Goal: Task Accomplishment & Management: Complete application form

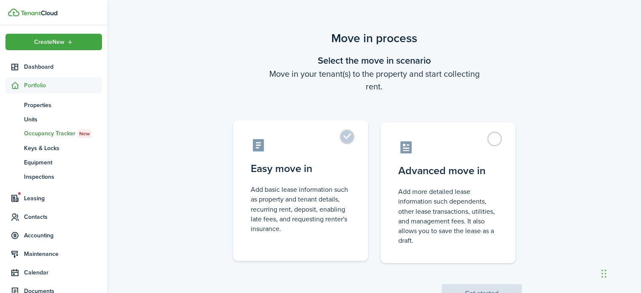
click at [342, 137] on label "Easy move in Add basic lease information such as property and tenant details, r…" at bounding box center [300, 190] width 135 height 141
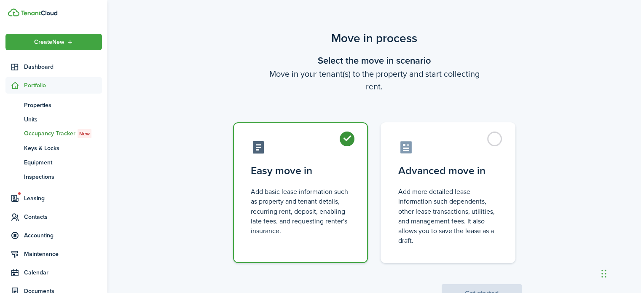
radio input "true"
click at [470, 290] on button "Get started" at bounding box center [482, 293] width 80 height 19
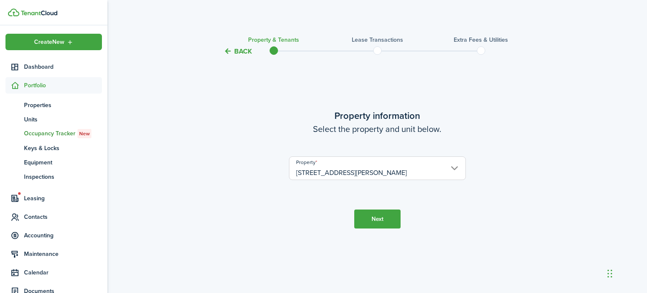
click at [365, 227] on button "Next" at bounding box center [377, 218] width 46 height 19
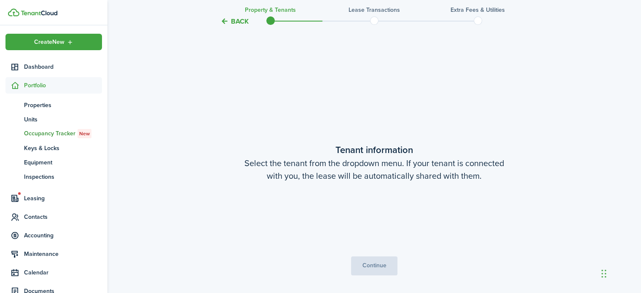
scroll to position [236, 0]
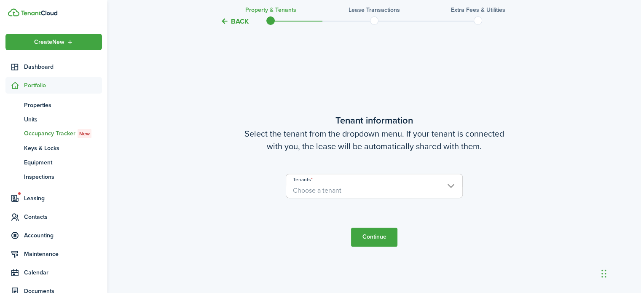
click at [342, 191] on span "Choose a tenant" at bounding box center [374, 190] width 176 height 14
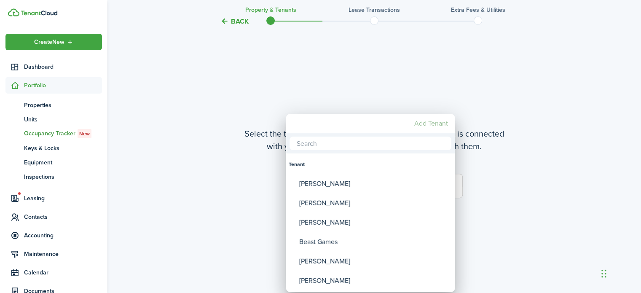
click at [424, 126] on mbsc-button "Add Tenant" at bounding box center [431, 123] width 40 height 15
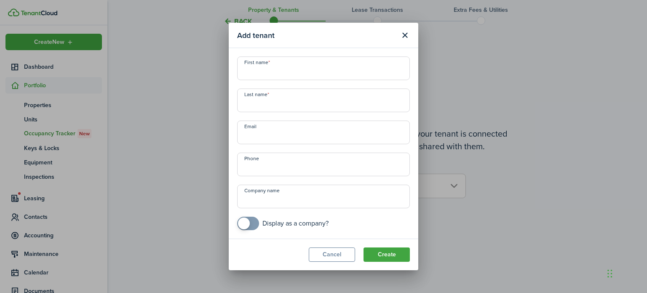
click at [314, 70] on input "First name" at bounding box center [323, 68] width 173 height 24
type input "Kayla"
type input "[PERSON_NAME]"
paste input "[EMAIL_ADDRESS][DOMAIN_NAME]"
type input "[EMAIL_ADDRESS][DOMAIN_NAME]"
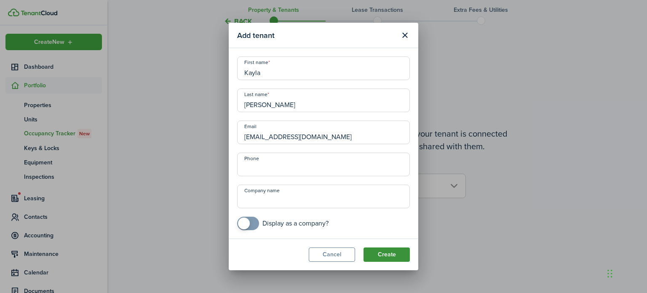
click at [384, 256] on button "Create" at bounding box center [387, 254] width 46 height 14
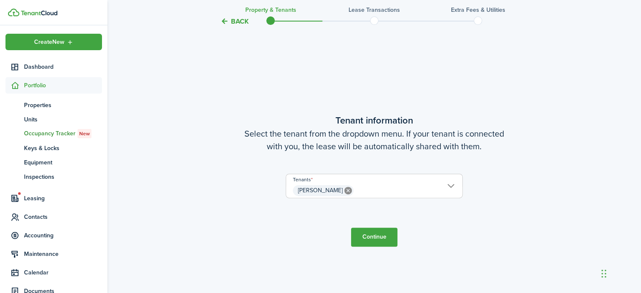
click at [383, 240] on button "Continue" at bounding box center [374, 237] width 46 height 19
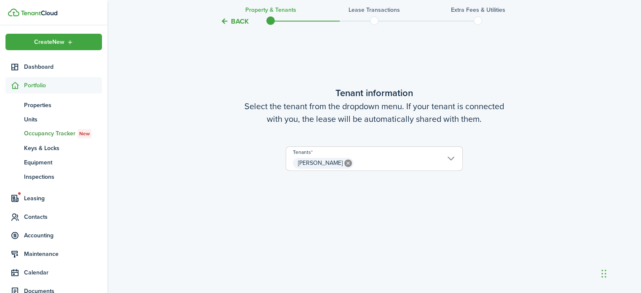
scroll to position [264, 0]
click at [454, 157] on span "[PERSON_NAME]" at bounding box center [374, 163] width 176 height 14
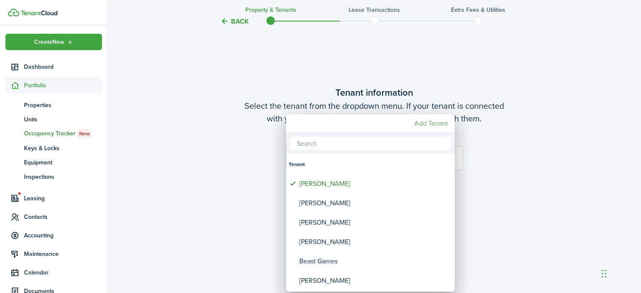
click at [435, 124] on mbsc-button "Add Tenant" at bounding box center [431, 123] width 40 height 15
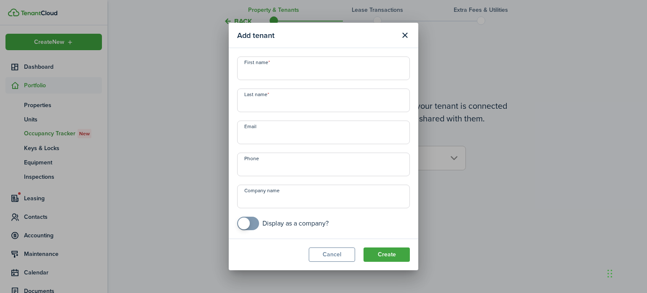
click at [301, 75] on input "First name" at bounding box center [323, 68] width 173 height 24
type input "[PERSON_NAME]"
paste input "[EMAIL_ADDRESS][DOMAIN_NAME]"
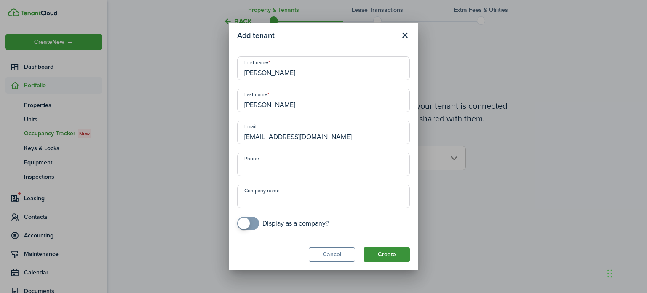
type input "[EMAIL_ADDRESS][DOMAIN_NAME]"
click at [388, 255] on button "Create" at bounding box center [387, 254] width 46 height 14
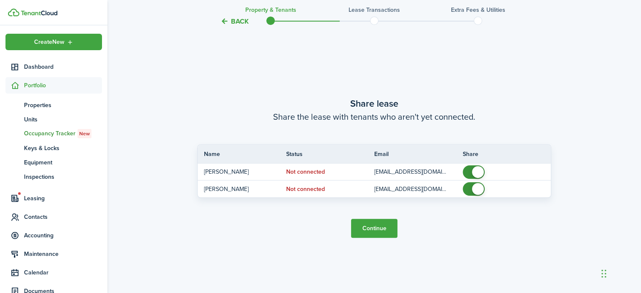
scroll to position [542, 0]
click at [383, 238] on tc-wizard-step "Share lease Share the lease with tenants who aren't yet connected. Name Status …" at bounding box center [374, 166] width 354 height 293
click at [374, 231] on button "Continue" at bounding box center [374, 227] width 46 height 19
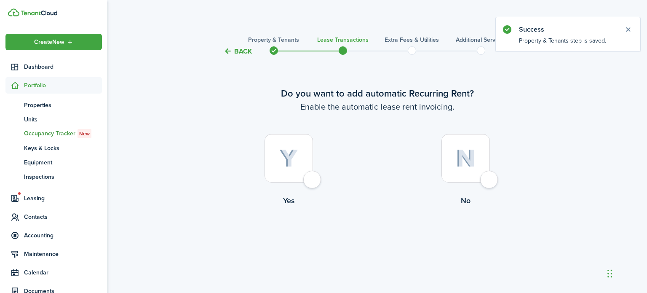
click at [322, 184] on label "Yes" at bounding box center [289, 172] width 177 height 76
radio input "true"
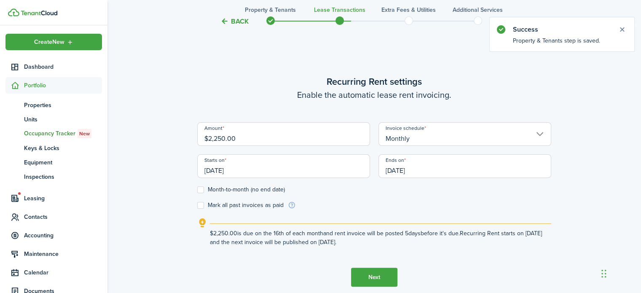
scroll to position [236, 0]
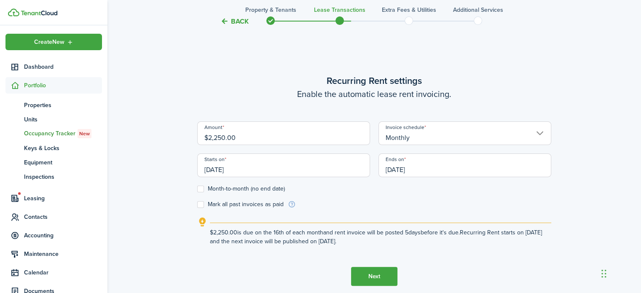
drag, startPoint x: 224, startPoint y: 136, endPoint x: 216, endPoint y: 137, distance: 8.4
click at [216, 137] on input "$2,250.00" at bounding box center [283, 133] width 173 height 24
click at [216, 137] on input "$22,120.00" at bounding box center [283, 133] width 173 height 24
click at [292, 170] on input "[DATE]" at bounding box center [283, 165] width 173 height 24
type input "$2,120.00"
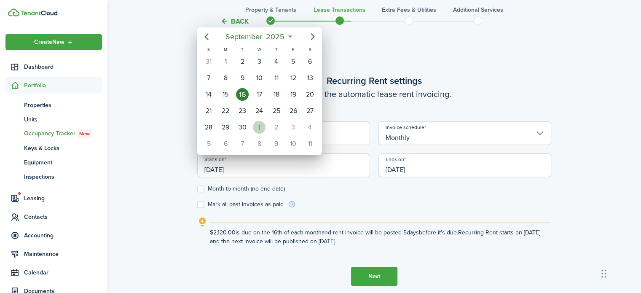
click at [258, 121] on div "1" at bounding box center [259, 127] width 13 height 13
type input "[DATE]"
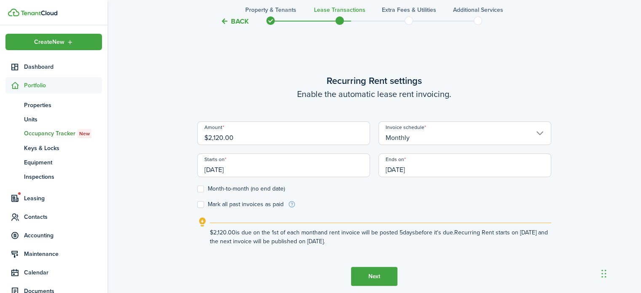
scroll to position [0, 0]
click at [203, 188] on label "Month-to-month (no end date)" at bounding box center [241, 188] width 88 height 7
click at [197, 189] on input "Month-to-month (no end date)" at bounding box center [197, 189] width 0 height 0
checkbox input "true"
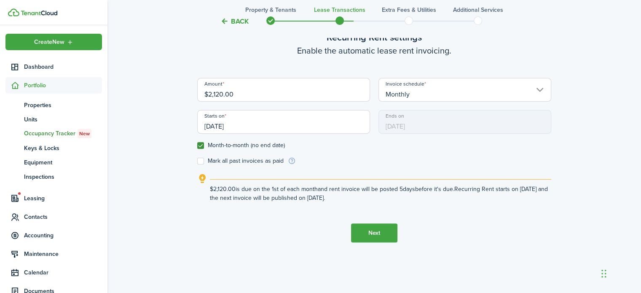
scroll to position [280, 0]
click at [369, 233] on button "Next" at bounding box center [374, 232] width 46 height 19
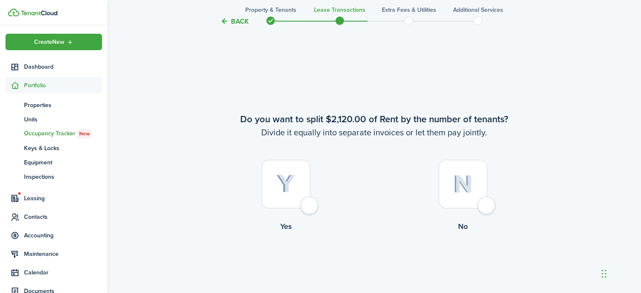
scroll to position [529, 0]
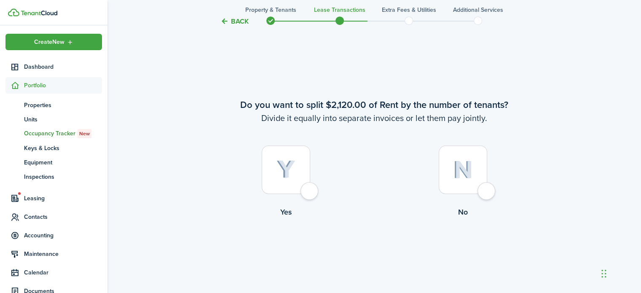
click at [479, 193] on div at bounding box center [463, 169] width 48 height 48
radio input "true"
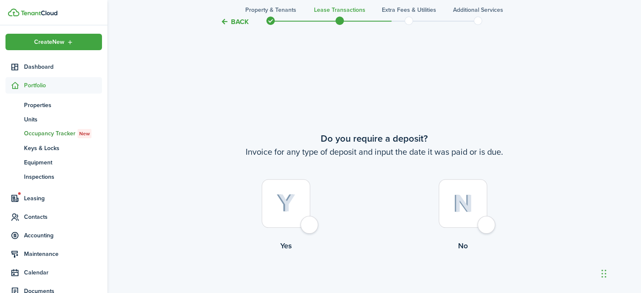
scroll to position [788, 0]
click at [315, 233] on label "Yes" at bounding box center [285, 218] width 177 height 76
radio input "true"
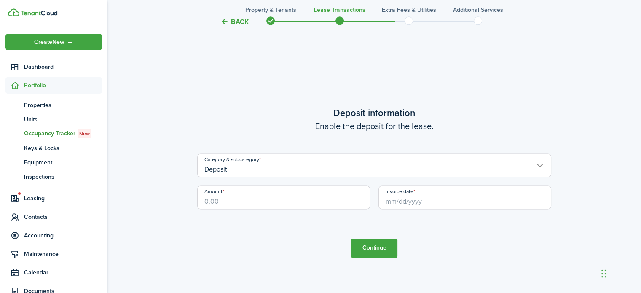
scroll to position [1116, 0]
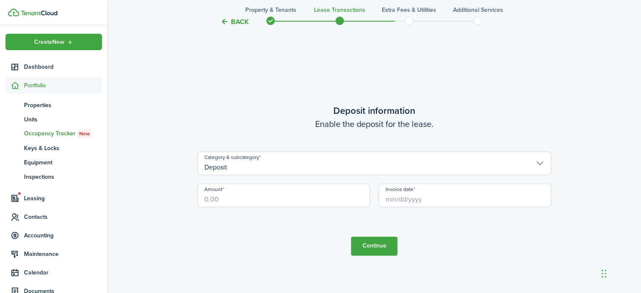
click at [237, 196] on input "Amount" at bounding box center [283, 195] width 173 height 24
click at [411, 199] on input "Invoice date" at bounding box center [465, 195] width 173 height 24
type input "$2,080.00"
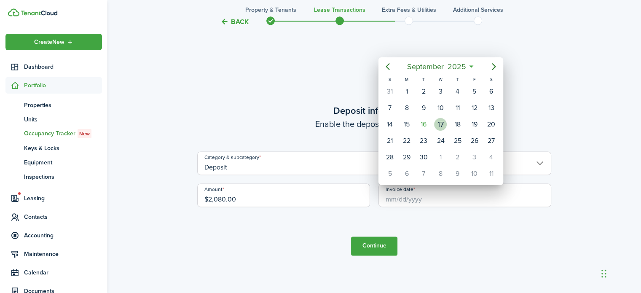
click at [445, 122] on div "17" at bounding box center [440, 124] width 13 height 13
type input "[DATE]"
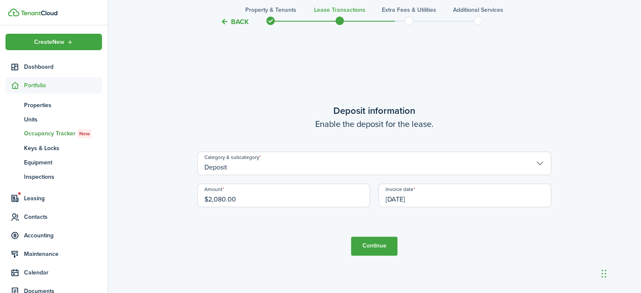
scroll to position [1172, 0]
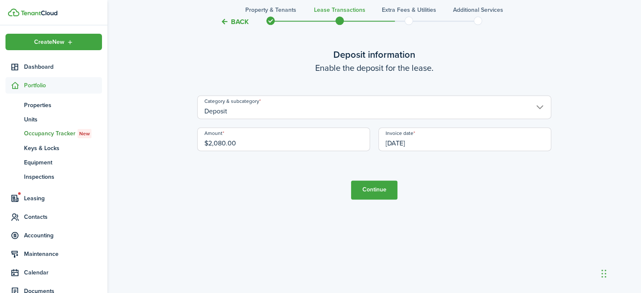
click at [374, 186] on button "Continue" at bounding box center [374, 189] width 46 height 19
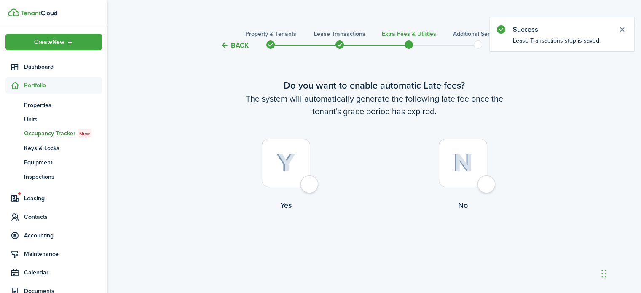
scroll to position [8, 0]
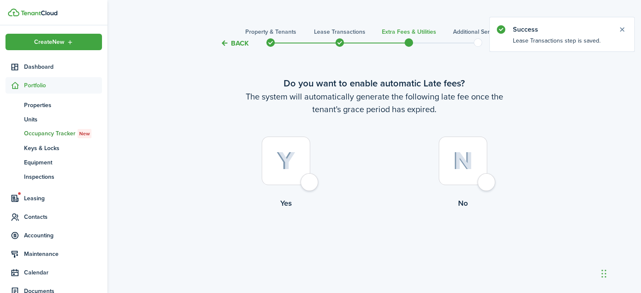
click at [298, 183] on div at bounding box center [286, 161] width 48 height 48
radio input "true"
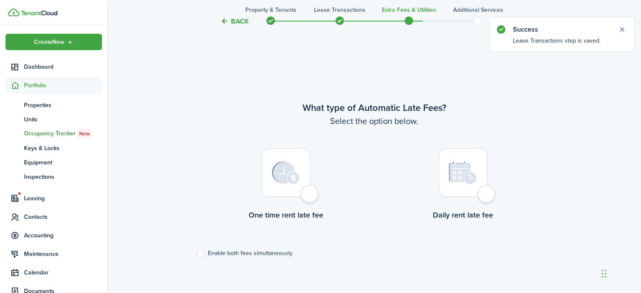
scroll to position [244, 0]
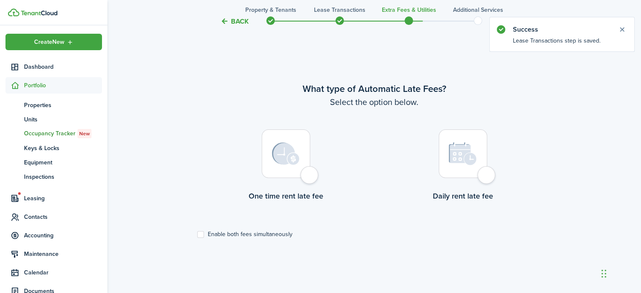
click at [307, 175] on div at bounding box center [286, 153] width 48 height 48
radio input "true"
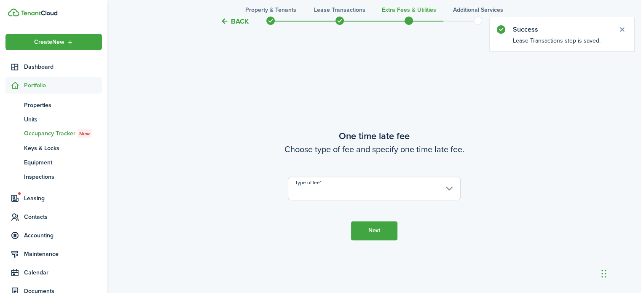
scroll to position [537, 0]
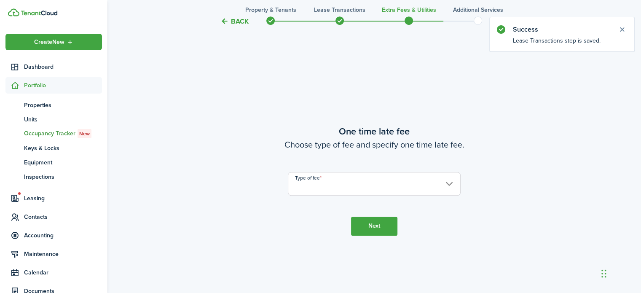
click at [325, 184] on input "Type of fee" at bounding box center [374, 184] width 173 height 24
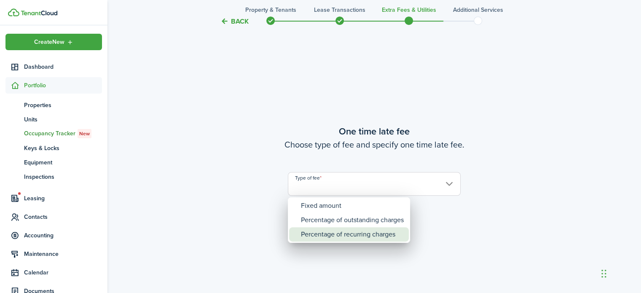
click at [323, 228] on div "Percentage of recurring charges" at bounding box center [352, 234] width 103 height 14
type input "Percentage of recurring charges"
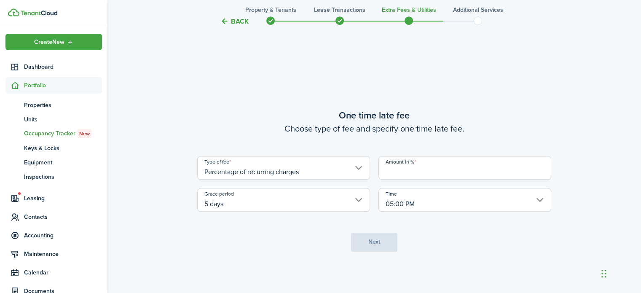
click at [406, 177] on input "Amount in %" at bounding box center [465, 168] width 173 height 24
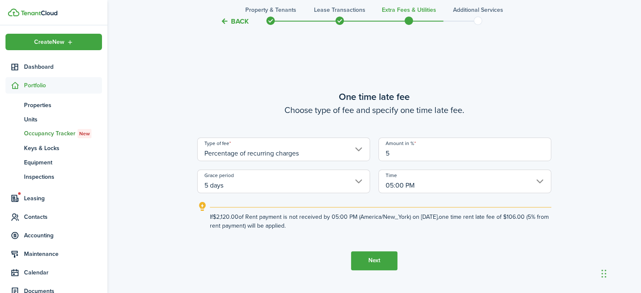
type input "5"
click at [315, 243] on tc-wizard-step "One time late fee Choose type of fee and specify one time late fee. Type of fee…" at bounding box center [374, 179] width 354 height 293
click at [381, 265] on button "Next" at bounding box center [374, 260] width 46 height 19
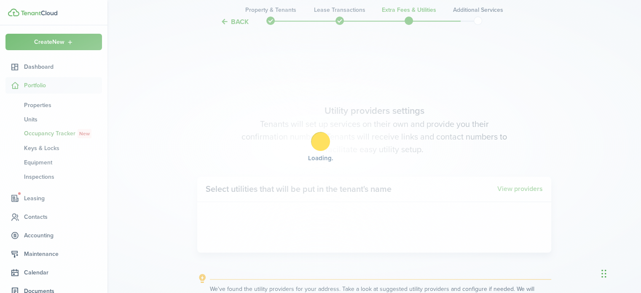
scroll to position [830, 0]
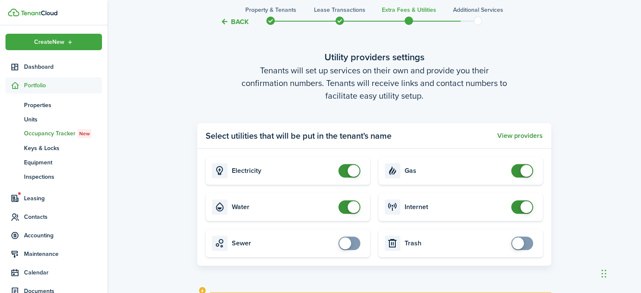
click at [510, 137] on button "View providers" at bounding box center [520, 136] width 46 height 8
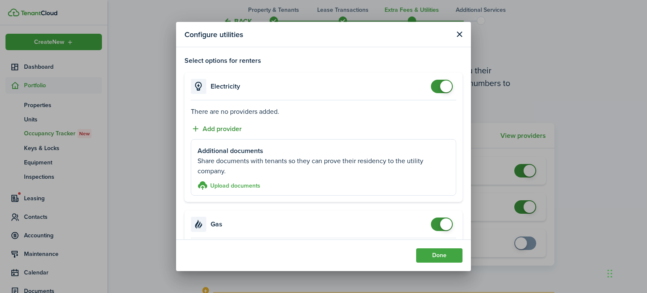
click at [222, 124] on button "Add provider" at bounding box center [216, 129] width 51 height 11
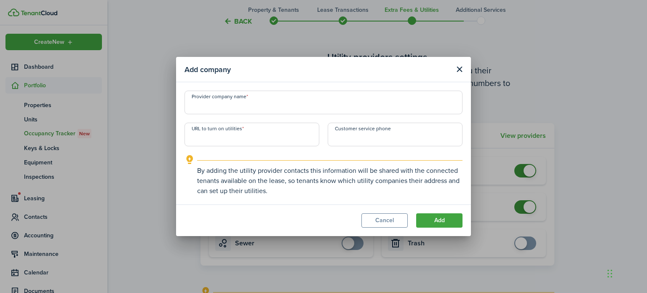
click at [241, 108] on input "Provider company name" at bounding box center [324, 103] width 278 height 24
type input "Greenville Utilities"
click at [231, 143] on input "URL to turn on utilities" at bounding box center [252, 135] width 135 height 24
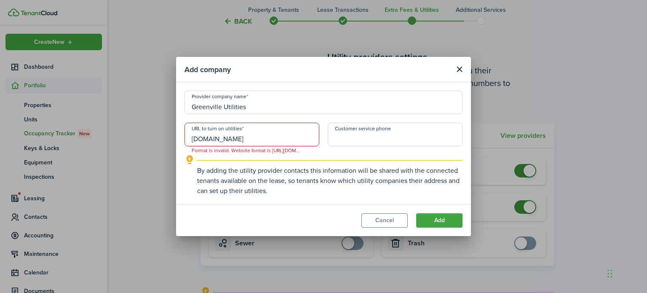
click at [272, 140] on input "[DOMAIN_NAME]" at bounding box center [252, 135] width 135 height 24
type input "[DOMAIN_NAME]"
type input "+1"
click at [359, 127] on input "+1" at bounding box center [395, 135] width 135 height 24
click at [251, 140] on input "[DOMAIN_NAME]" at bounding box center [252, 135] width 135 height 24
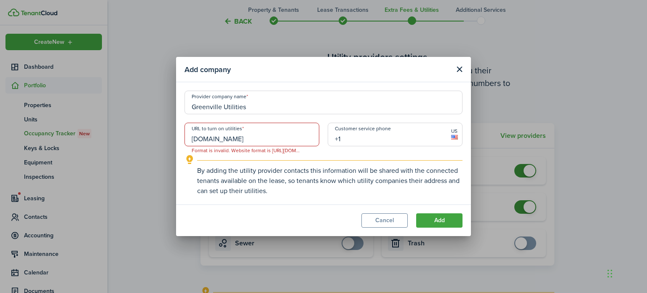
drag, startPoint x: 232, startPoint y: 139, endPoint x: 189, endPoint y: 133, distance: 42.9
click at [189, 133] on input "[DOMAIN_NAME]" at bounding box center [252, 135] width 135 height 24
paste input "[URL][DOMAIN_NAME]"
type input "[URL][DOMAIN_NAME]"
click at [432, 219] on button "Add" at bounding box center [439, 220] width 46 height 14
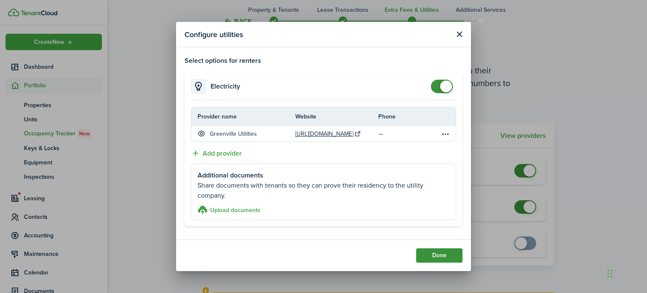
click at [433, 255] on button "Done" at bounding box center [439, 255] width 46 height 14
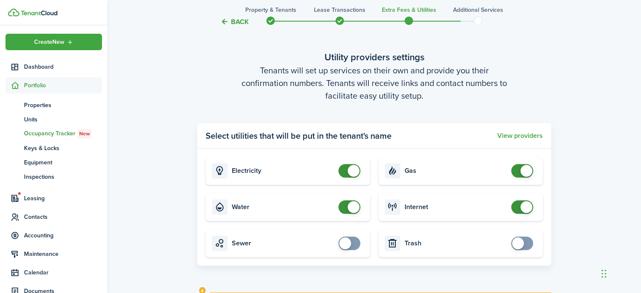
checkbox input "true"
click at [354, 246] on span at bounding box center [349, 242] width 8 height 13
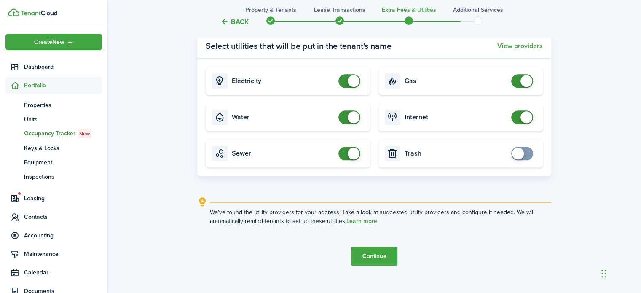
checkbox input "true"
click at [523, 156] on span at bounding box center [518, 154] width 12 height 12
click at [376, 261] on button "Continue" at bounding box center [374, 256] width 46 height 19
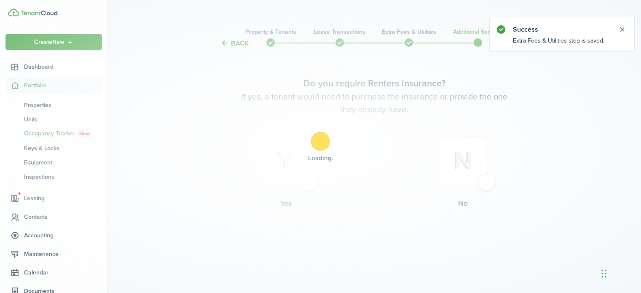
scroll to position [0, 0]
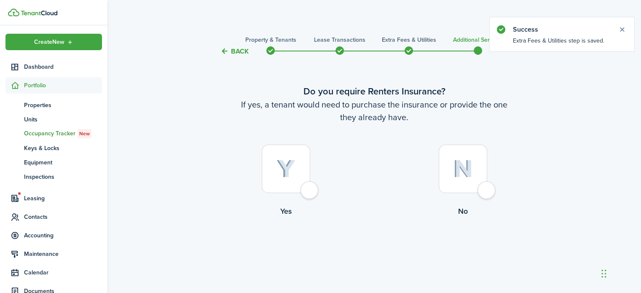
click at [482, 192] on div at bounding box center [463, 169] width 48 height 48
radio input "true"
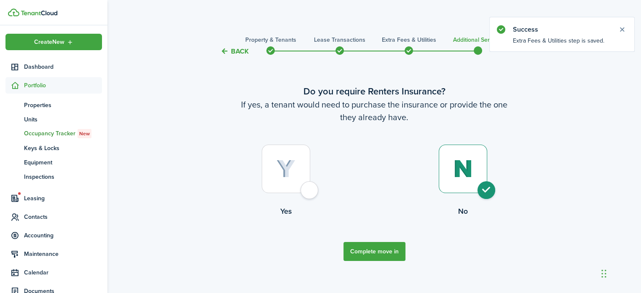
click at [367, 251] on button "Complete move in" at bounding box center [375, 251] width 62 height 19
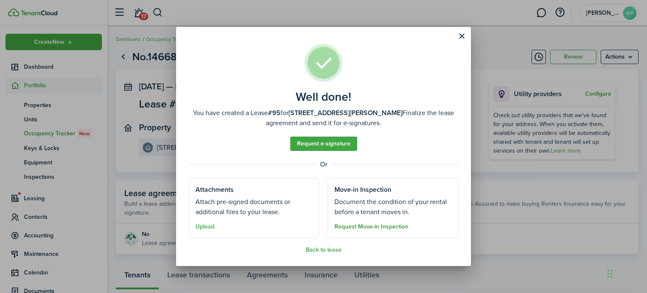
click at [357, 228] on button "Request Move-in Inspection" at bounding box center [372, 226] width 74 height 7
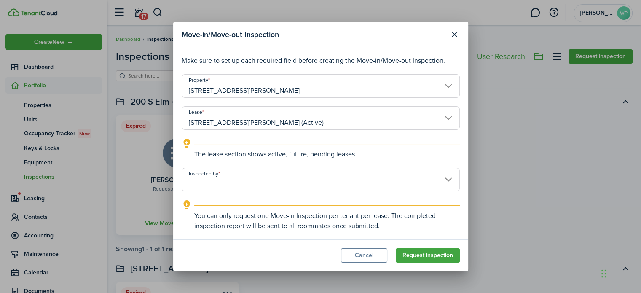
click at [257, 179] on input "Inspected by" at bounding box center [321, 180] width 278 height 24
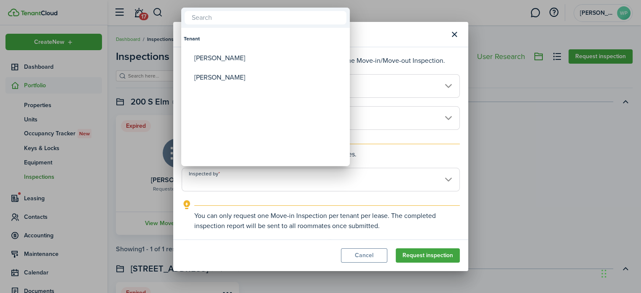
click at [414, 177] on div at bounding box center [321, 147] width 776 height 428
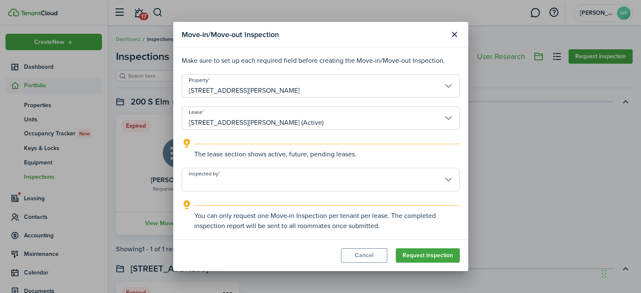
click at [384, 185] on input "Inspected by" at bounding box center [321, 180] width 278 height 24
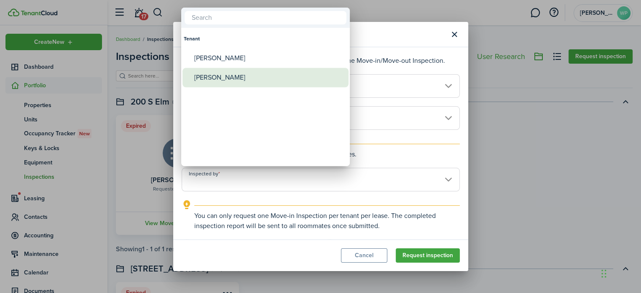
click at [221, 81] on div "[PERSON_NAME]" at bounding box center [268, 77] width 149 height 19
type input "[PERSON_NAME]"
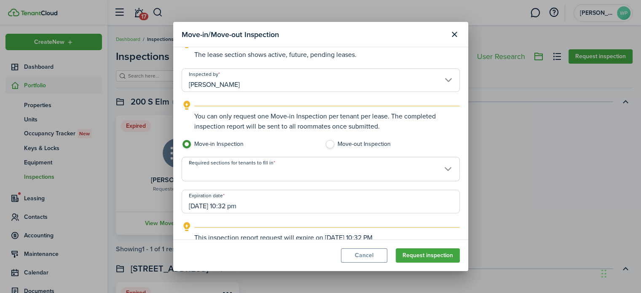
scroll to position [105, 0]
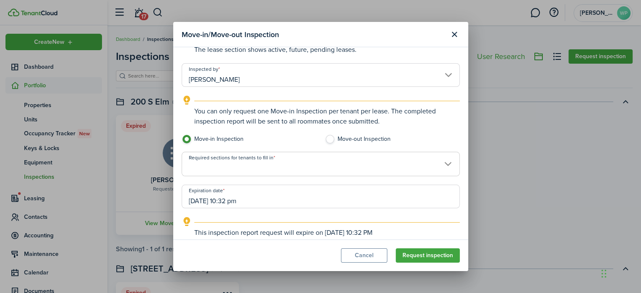
click at [343, 173] on span at bounding box center [320, 168] width 277 height 14
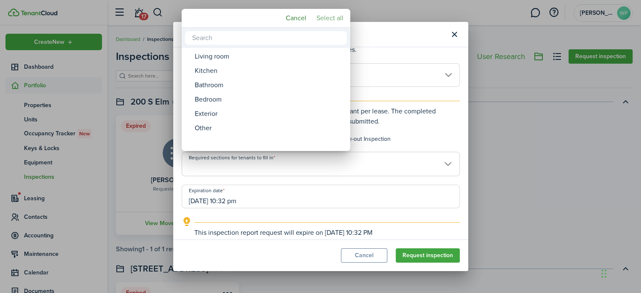
click at [325, 18] on mbsc-button "Select all" at bounding box center [330, 18] width 34 height 15
type input "Living room, Kitchen, Bathroom, Bedroom, Exterior, Other"
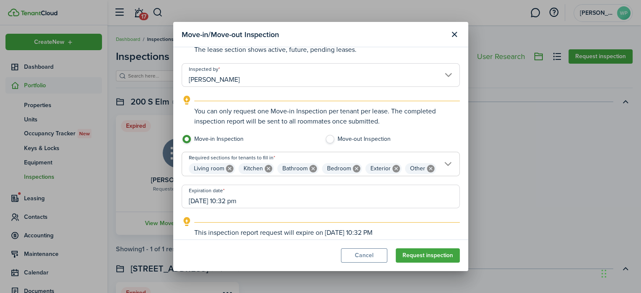
click at [256, 208] on input "[DATE] 10:32 pm" at bounding box center [321, 197] width 278 height 24
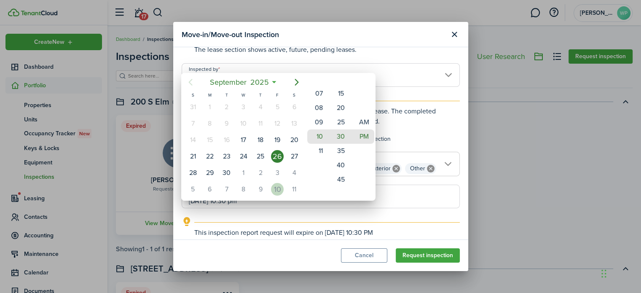
click at [278, 185] on div "10" at bounding box center [277, 189] width 13 height 13
type input "[DATE] 10:30 pm"
click at [395, 204] on div at bounding box center [321, 147] width 776 height 428
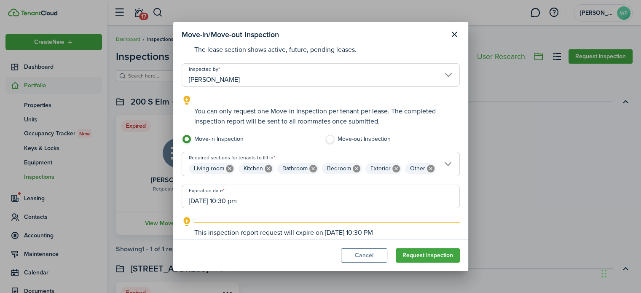
scroll to position [135, 0]
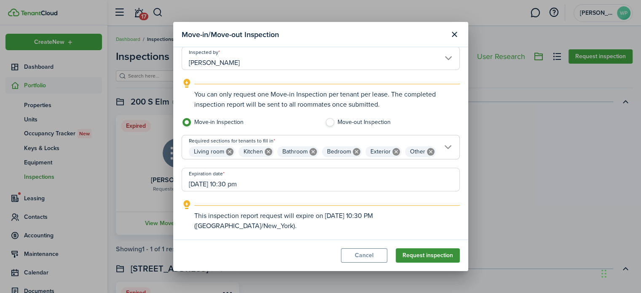
click at [426, 256] on button "Request inspection" at bounding box center [428, 255] width 64 height 14
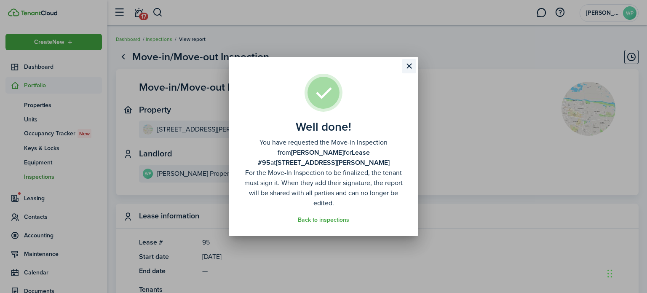
click at [406, 73] on button "Close modal" at bounding box center [409, 66] width 14 height 14
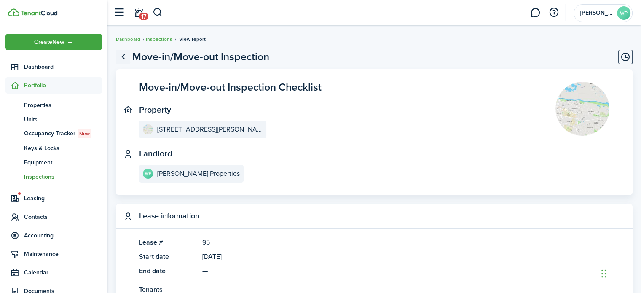
click at [125, 58] on link "Go back" at bounding box center [123, 57] width 14 height 14
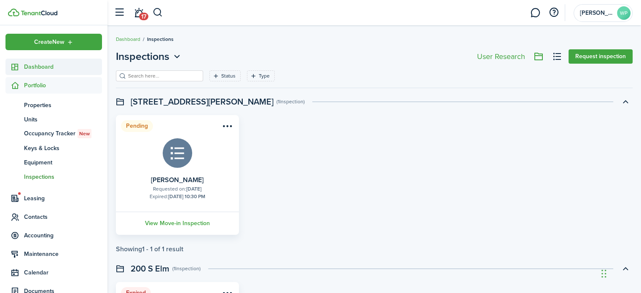
click at [35, 64] on span "Dashboard" at bounding box center [63, 66] width 78 height 9
